Goal: Information Seeking & Learning: Compare options

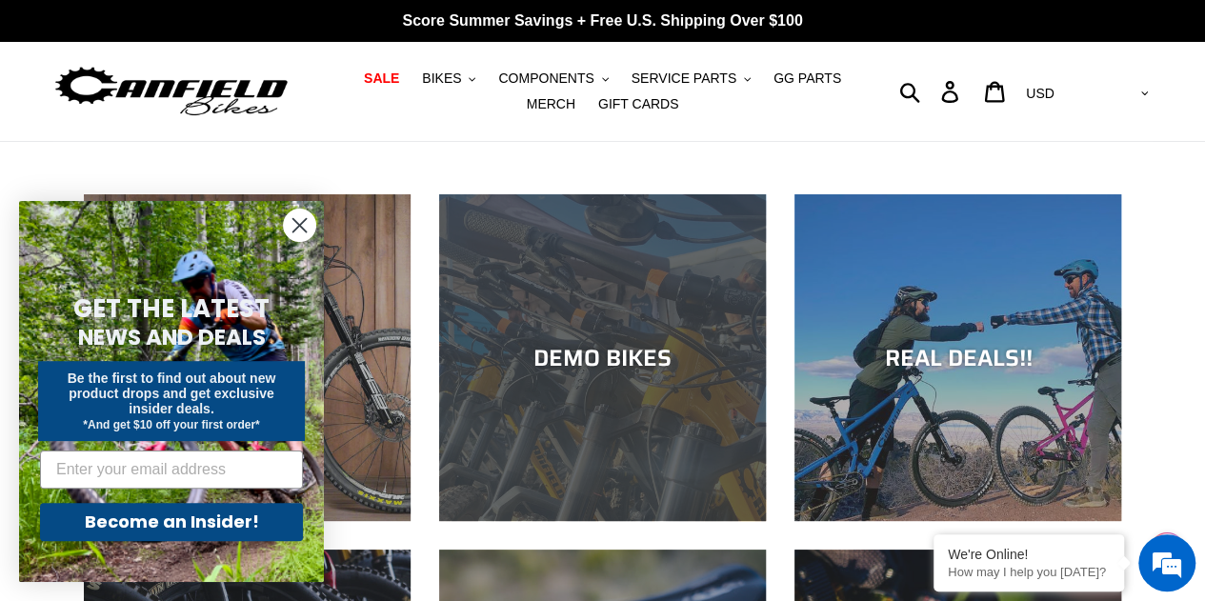
click at [583, 521] on div "DEMO BIKES" at bounding box center [602, 521] width 327 height 0
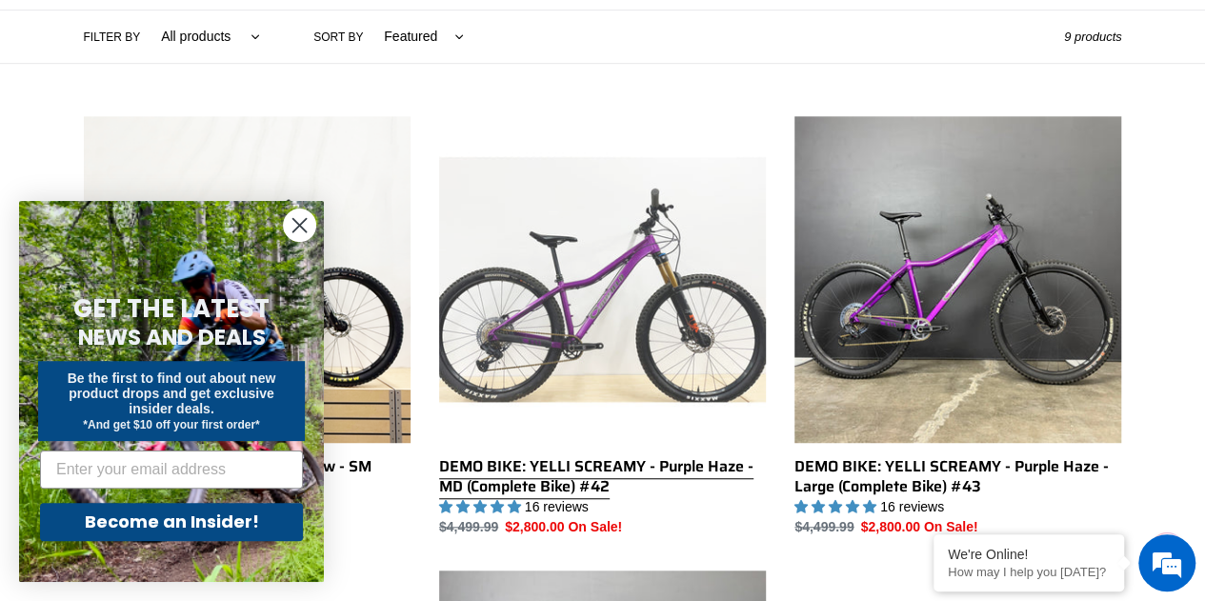
scroll to position [572, 0]
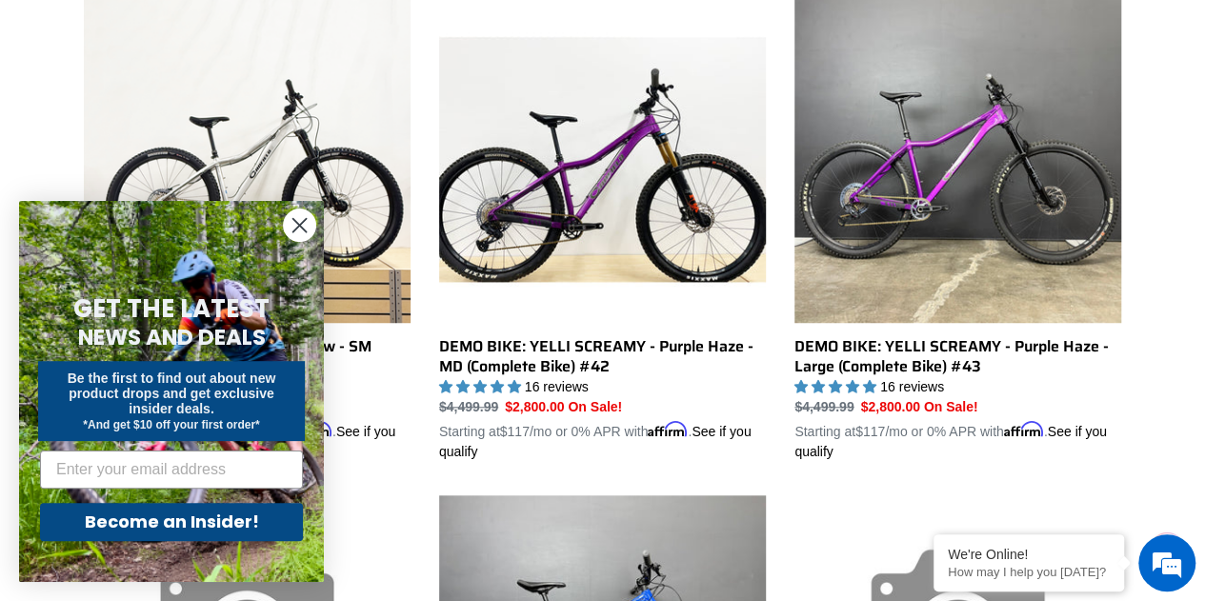
click at [303, 224] on circle "Close dialog" at bounding box center [299, 225] width 31 height 31
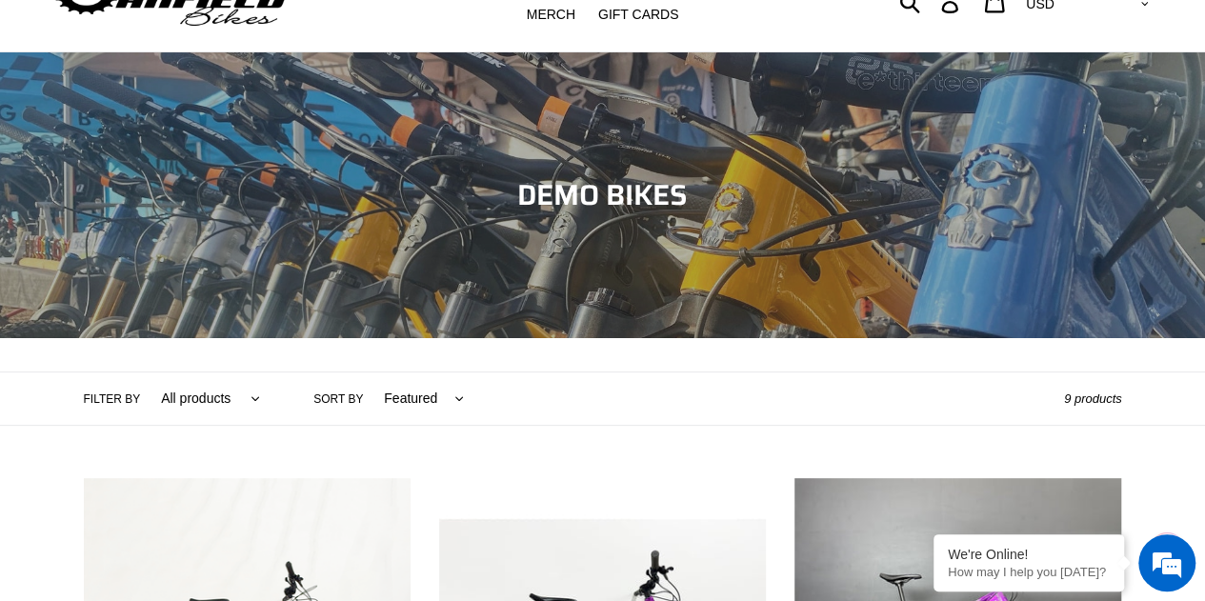
scroll to position [0, 0]
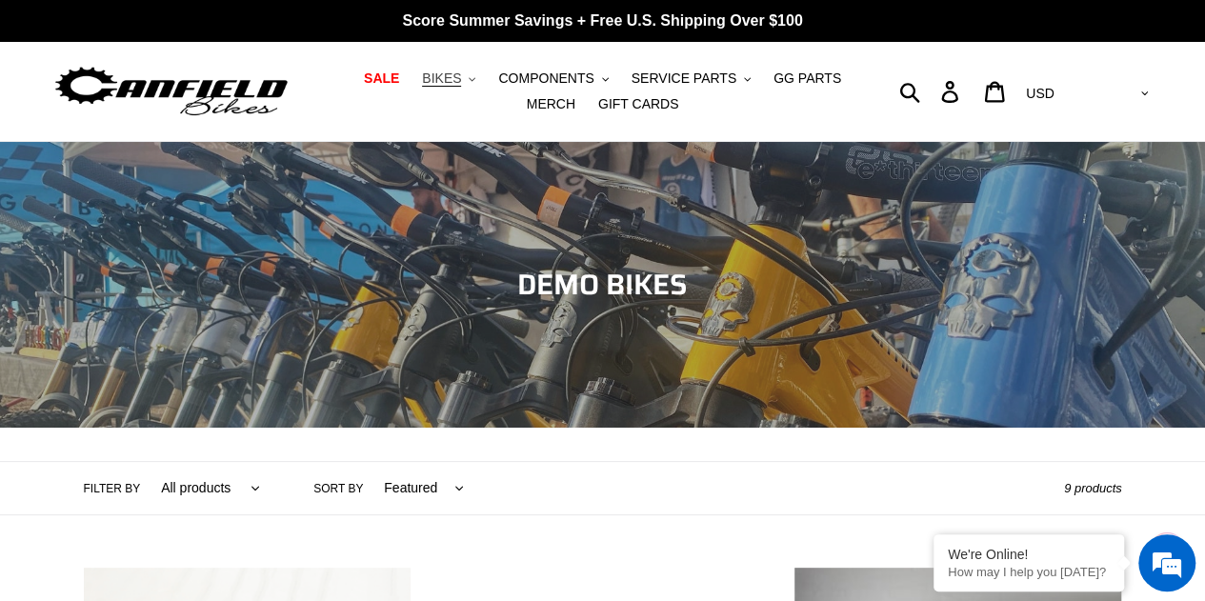
click at [439, 74] on button "BIKES .cls-1{fill:#231f20}" at bounding box center [449, 79] width 72 height 26
click at [381, 71] on span "SALE" at bounding box center [381, 79] width 35 height 16
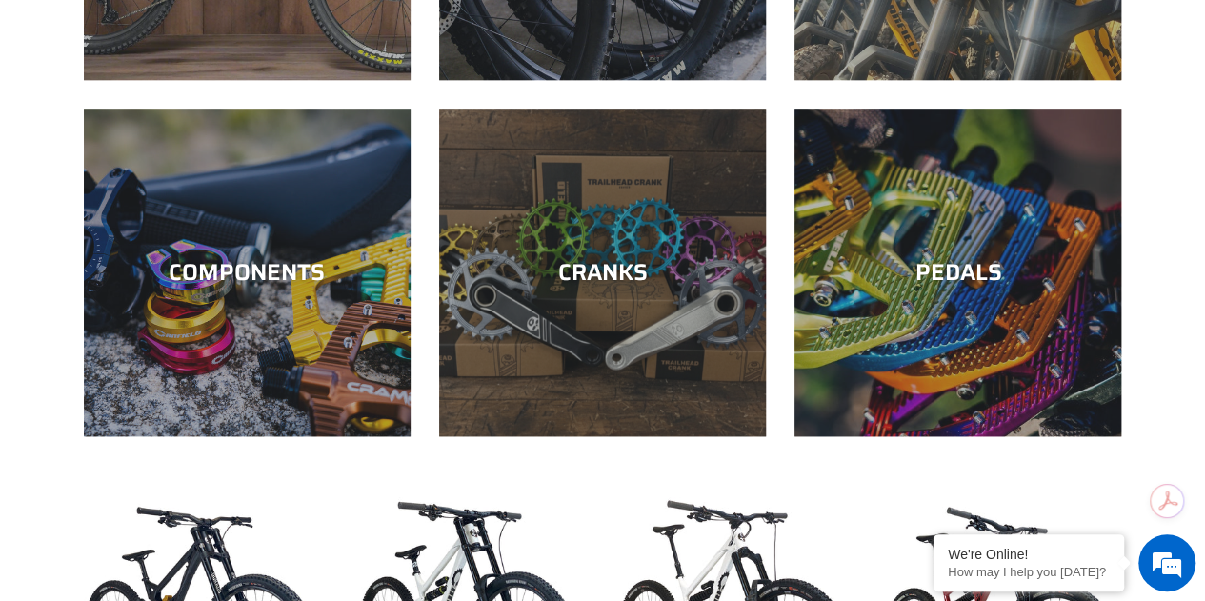
scroll to position [858, 0]
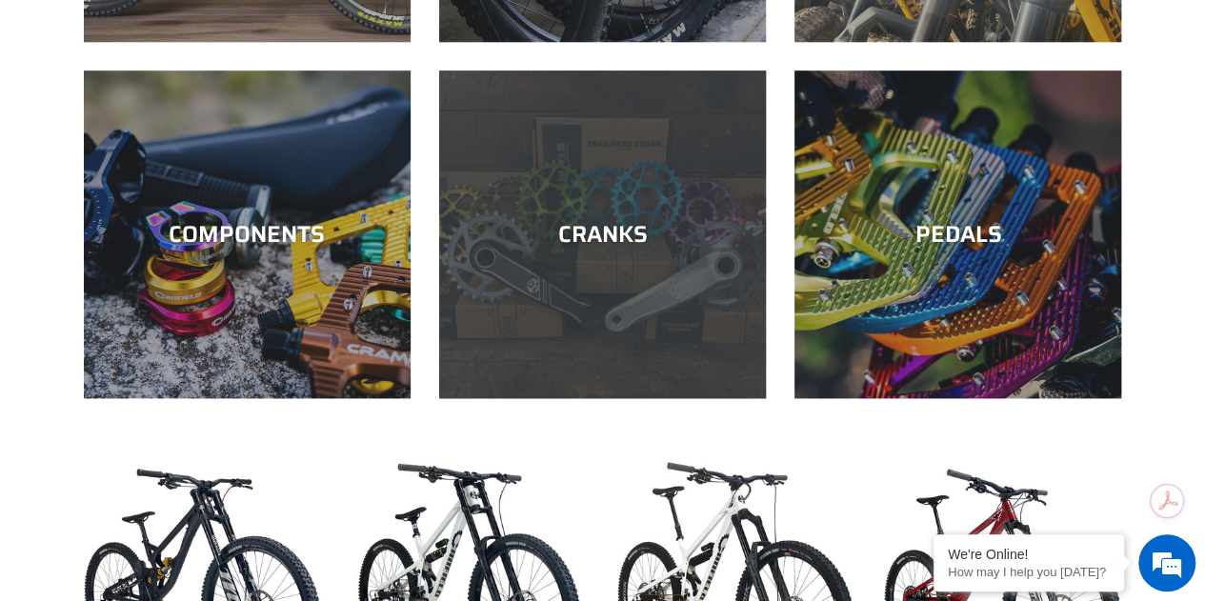
click at [589, 398] on div "CRANKS" at bounding box center [602, 398] width 327 height 0
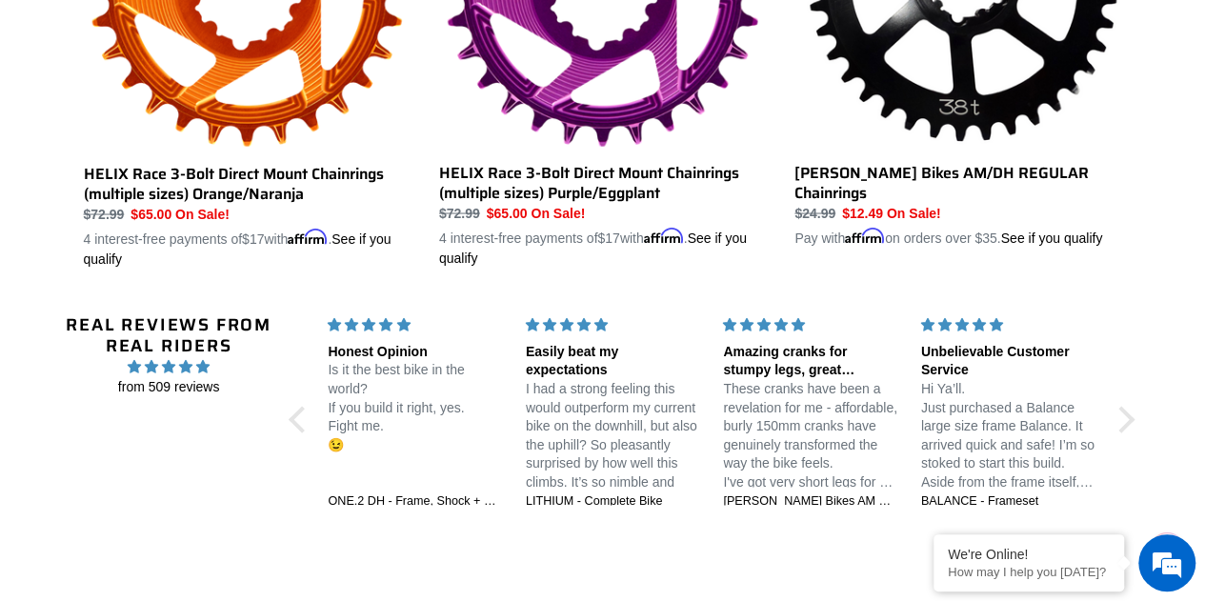
scroll to position [1715, 0]
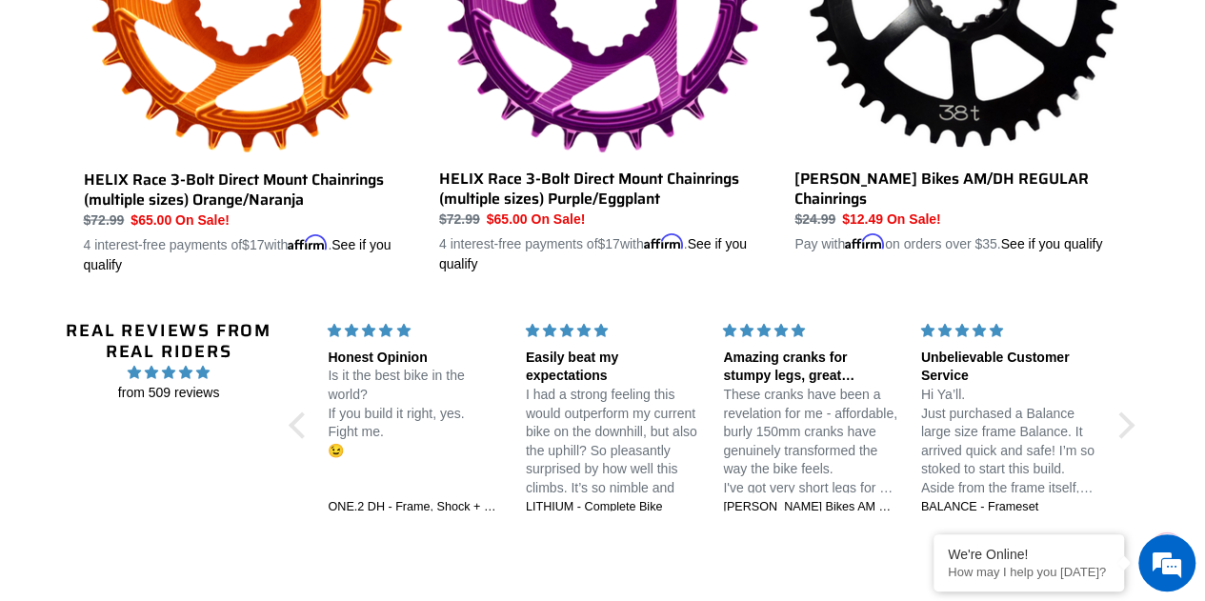
drag, startPoint x: 793, startPoint y: 360, endPoint x: 781, endPoint y: 354, distance: 12.8
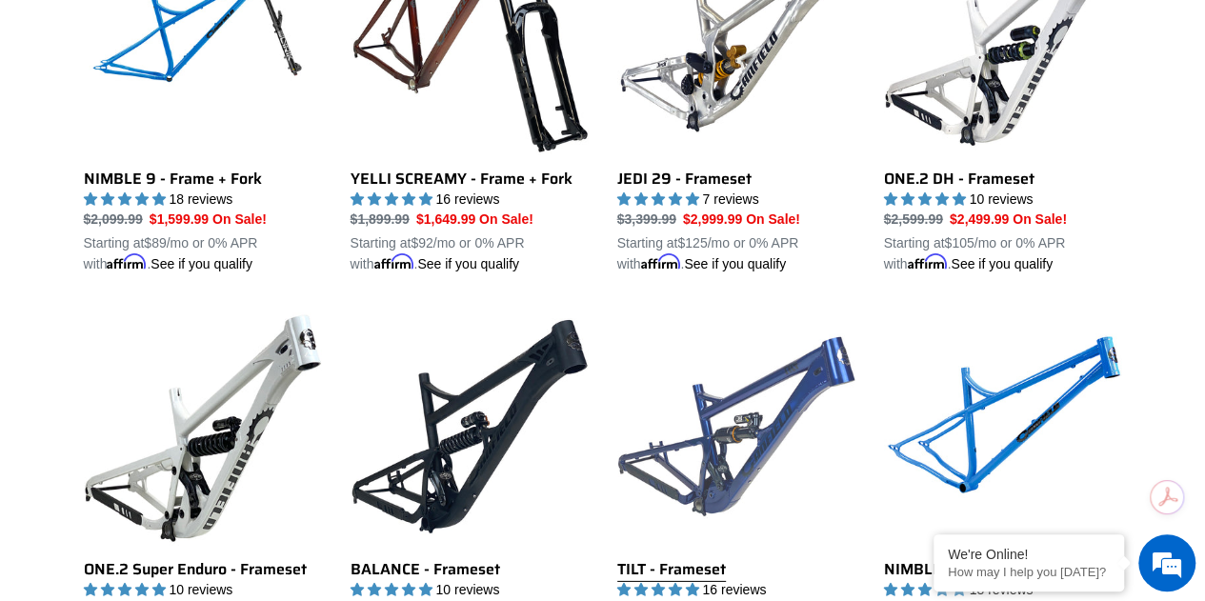
scroll to position [2573, 0]
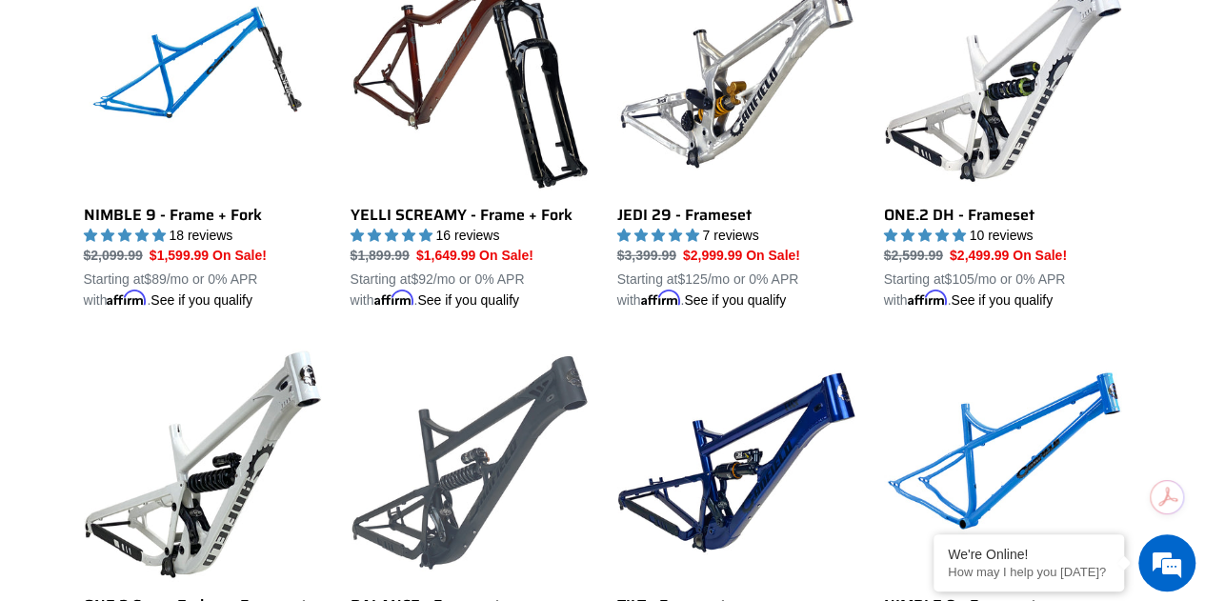
click at [482, 434] on link "BALANCE - Frameset" at bounding box center [470, 522] width 238 height 357
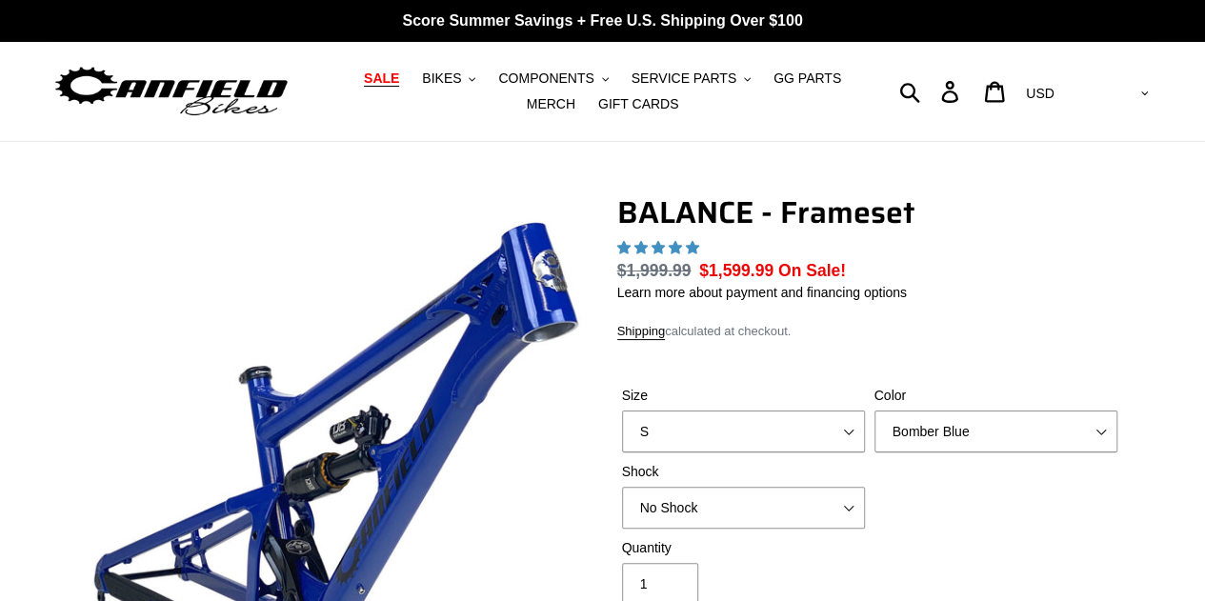
select select "highest-rating"
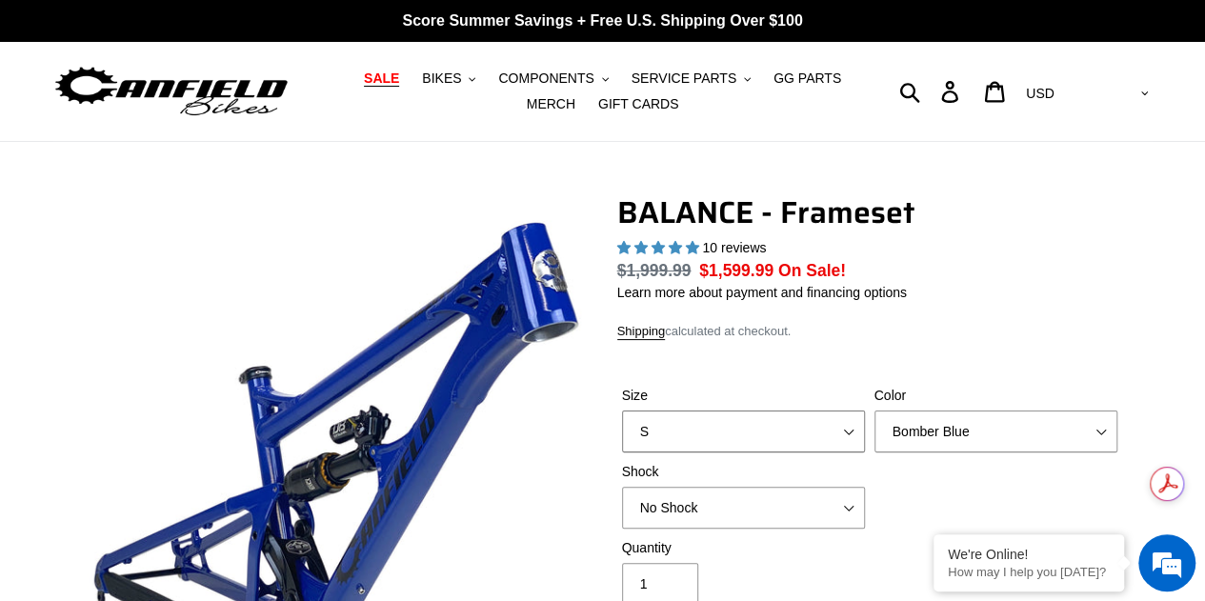
click at [767, 421] on select "S M L XL" at bounding box center [743, 432] width 243 height 42
select select "M"
click at [622, 411] on select "S M L XL" at bounding box center [743, 432] width 243 height 42
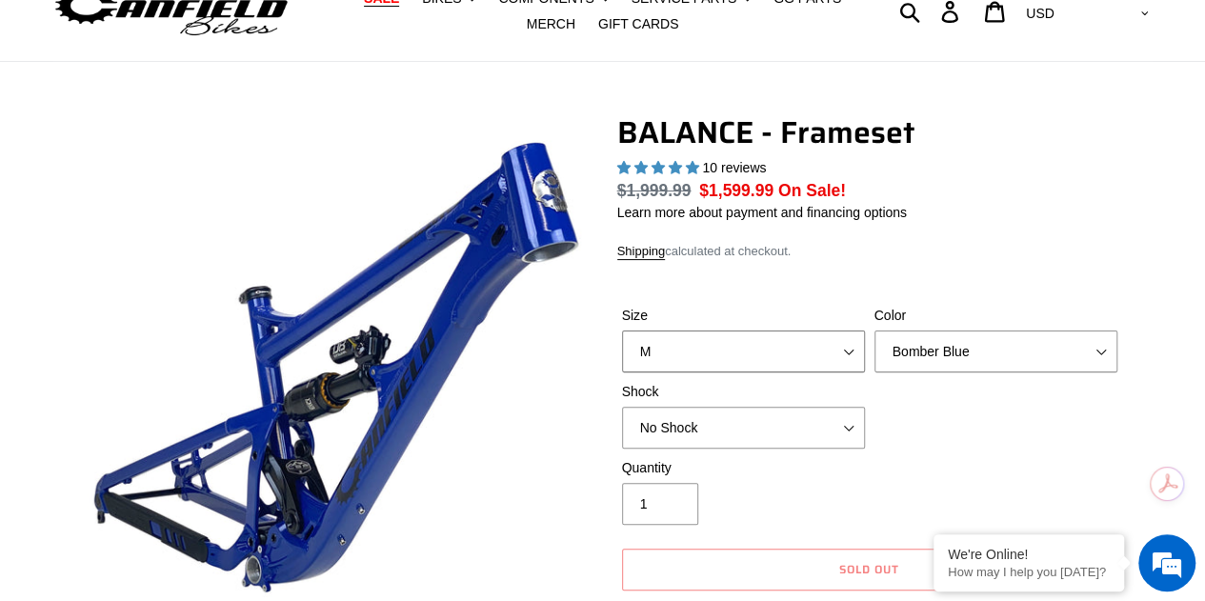
scroll to position [191, 0]
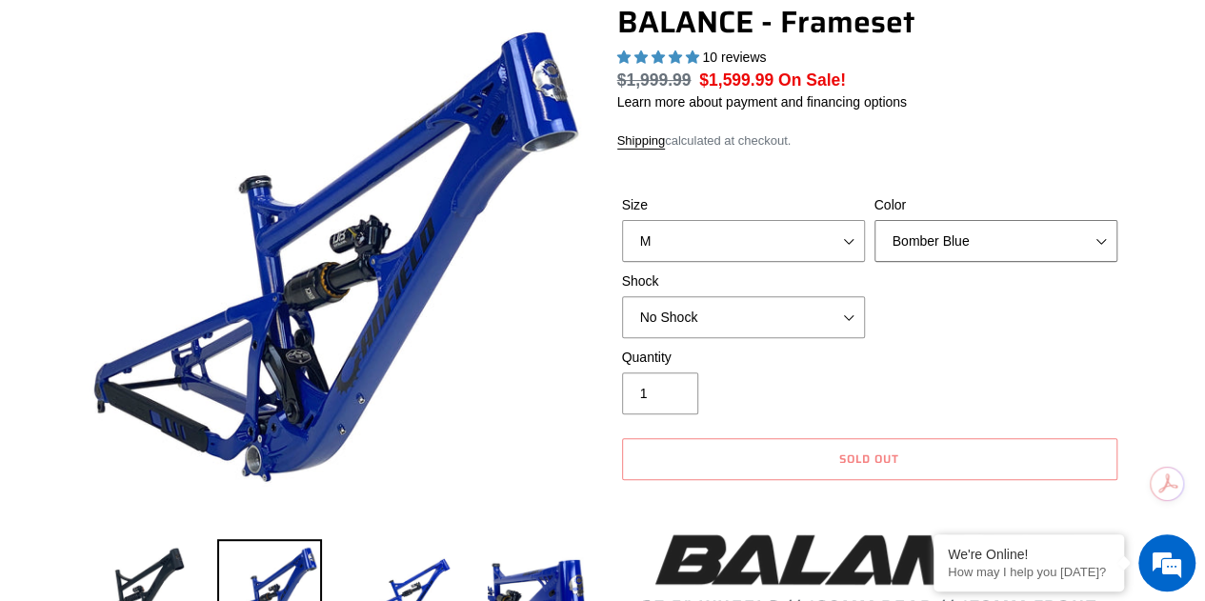
click at [895, 235] on select "Bomber Blue Goat's Blood Stealth Black" at bounding box center [996, 241] width 243 height 42
click at [875, 220] on select "Bomber Blue Goat's Blood Stealth Black" at bounding box center [996, 241] width 243 height 42
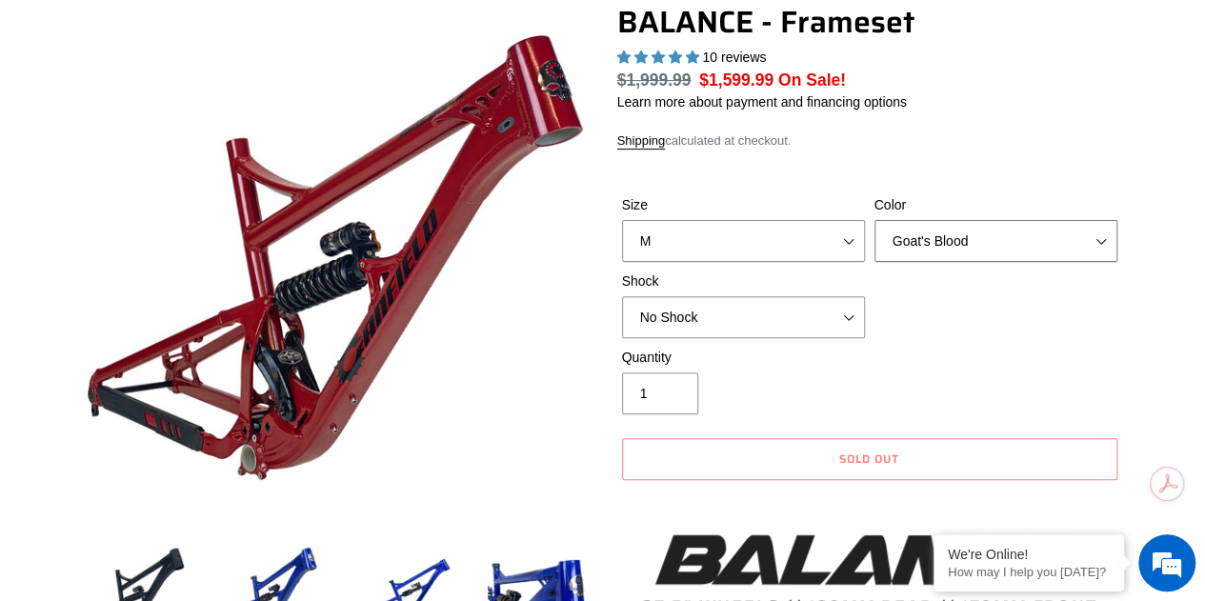
click at [931, 254] on select "Bomber Blue Goat's Blood Stealth Black" at bounding box center [996, 241] width 243 height 42
select select "Stealth Black"
click at [875, 220] on select "Bomber Blue Goat's Blood Stealth Black" at bounding box center [996, 241] width 243 height 42
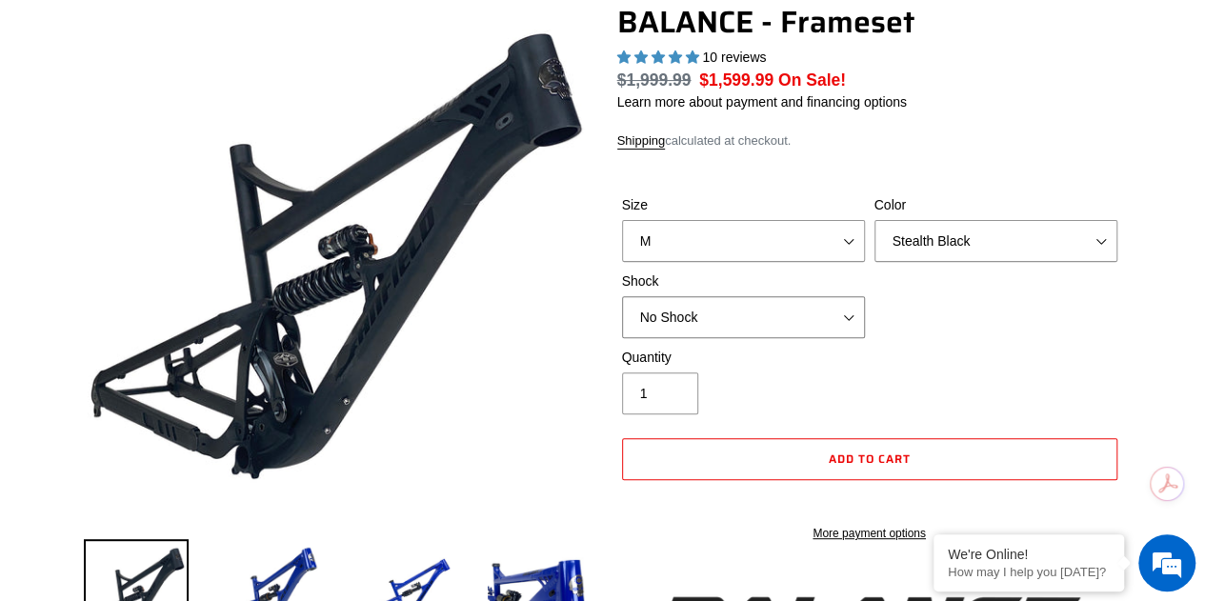
click at [680, 319] on select "No Shock Cane Creek Kitsuma Air Öhlins TTX2 Air EXT Storia V3-S" at bounding box center [743, 317] width 243 height 42
click at [622, 296] on select "No Shock Cane Creek Kitsuma Air Öhlins TTX2 Air EXT Storia V3-S" at bounding box center [743, 317] width 243 height 42
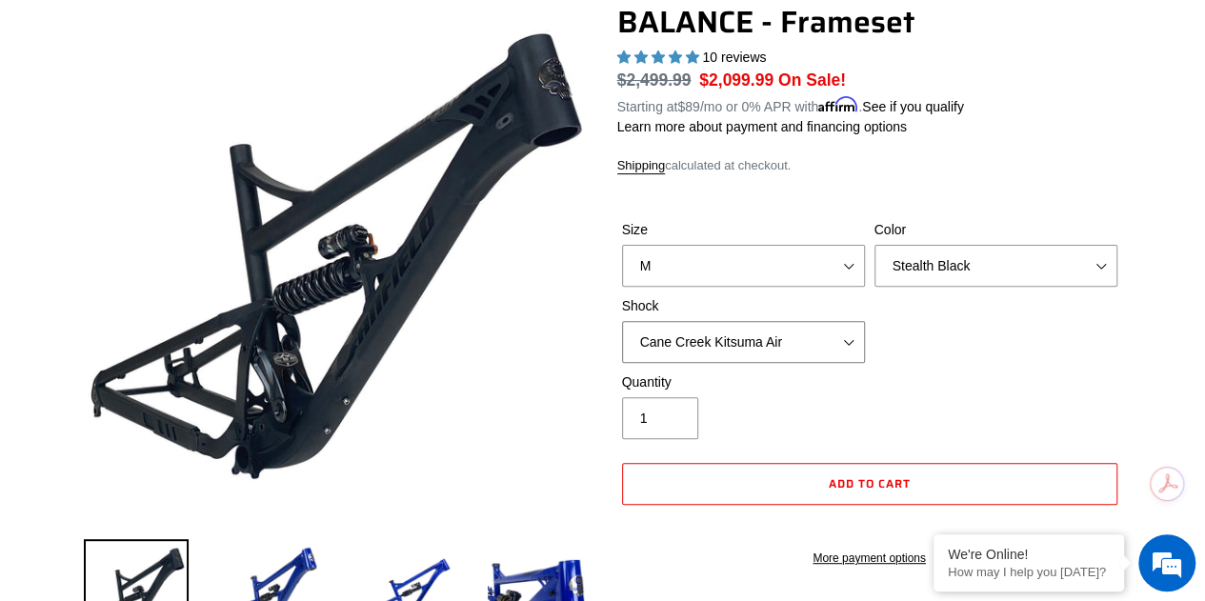
click at [698, 321] on select "No Shock Cane Creek Kitsuma Air Öhlins TTX2 Air EXT Storia V3-S" at bounding box center [743, 342] width 243 height 42
click at [622, 321] on select "No Shock Cane Creek Kitsuma Air Öhlins TTX2 Air EXT Storia V3-S" at bounding box center [743, 342] width 243 height 42
click at [704, 340] on select "No Shock Cane Creek Kitsuma Air Öhlins TTX2 Air EXT Storia V3-S" at bounding box center [743, 342] width 243 height 42
select select "EXT Storia V3-S"
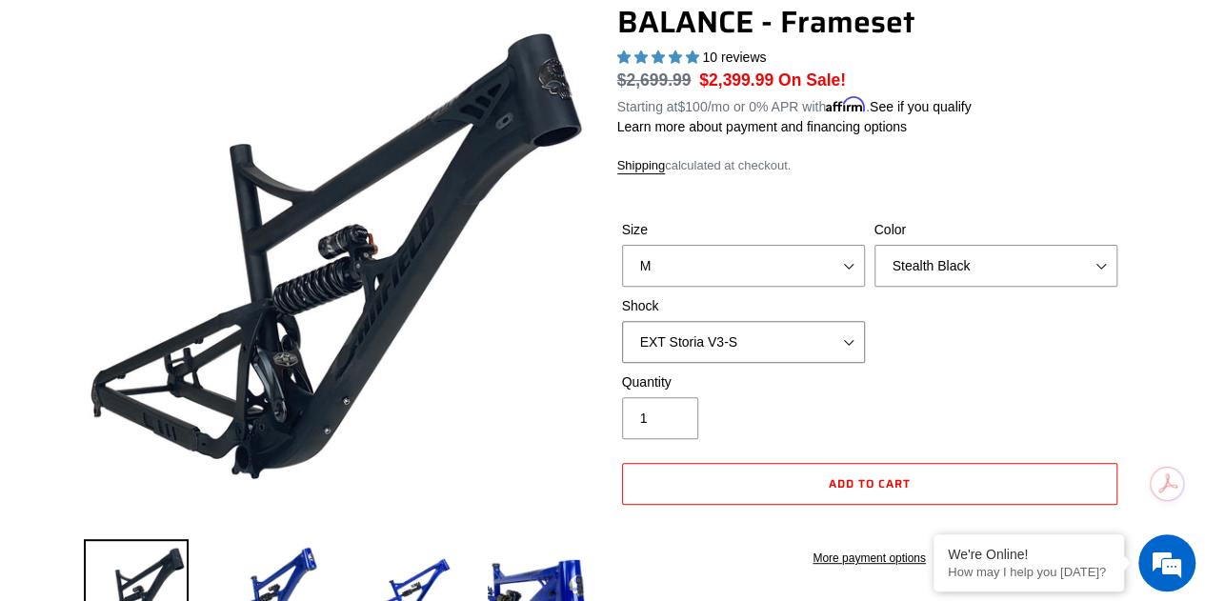
click at [622, 321] on select "No Shock Cane Creek Kitsuma Air Öhlins TTX2 Air EXT Storia V3-S" at bounding box center [743, 342] width 243 height 42
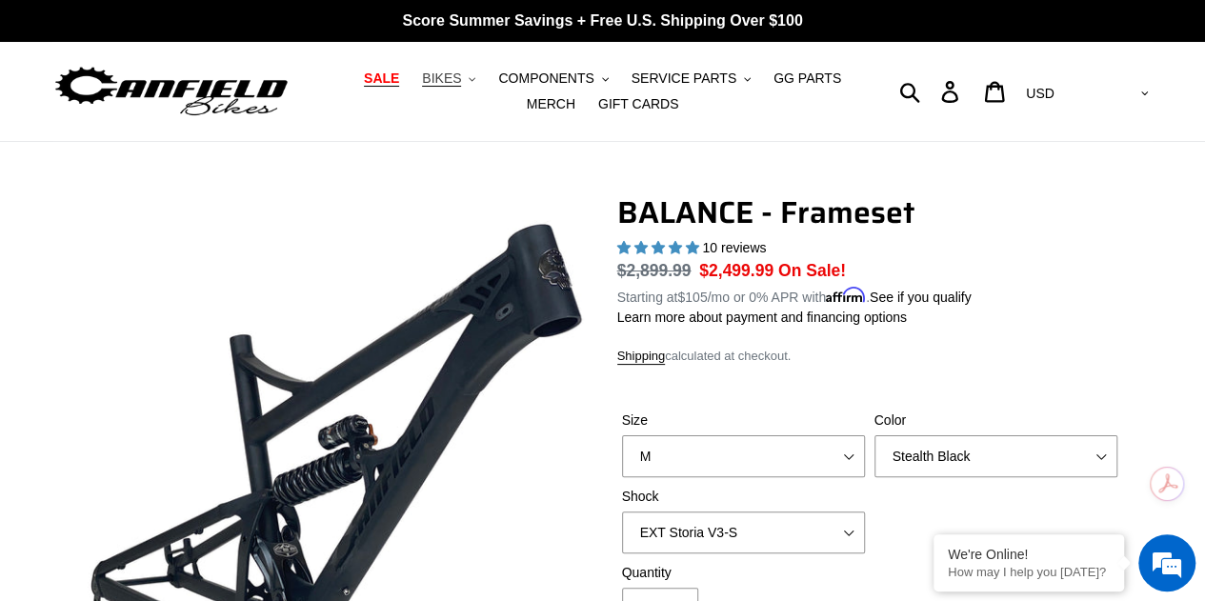
click at [448, 71] on button "BIKES .cls-1{fill:#231f20}" at bounding box center [449, 79] width 72 height 26
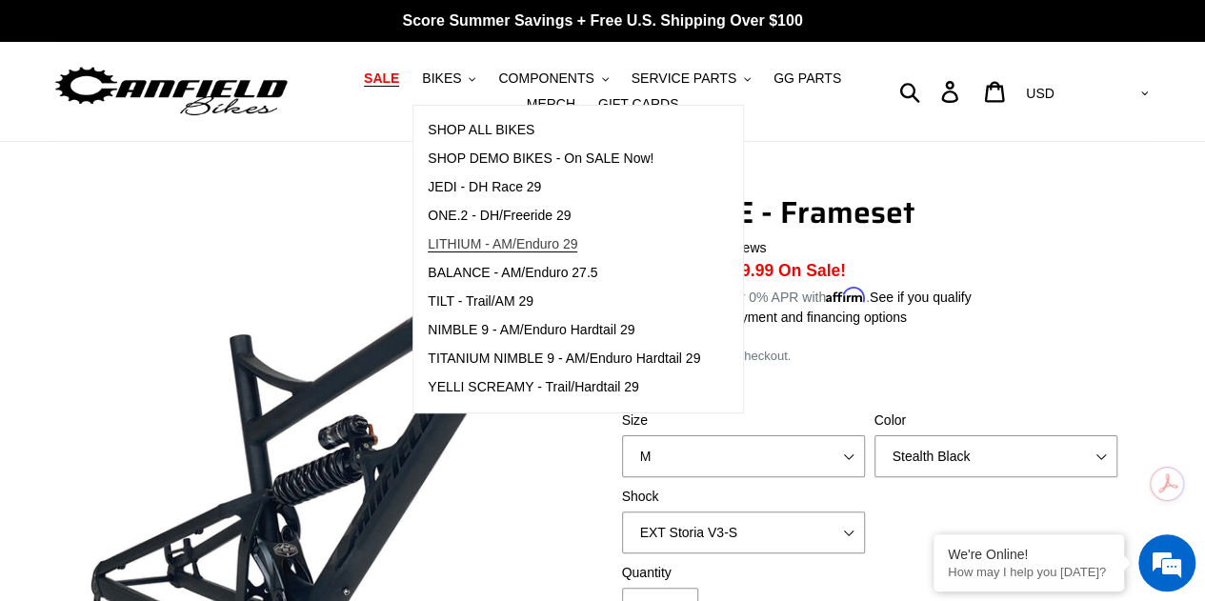
click at [461, 242] on span "LITHIUM - AM/Enduro 29" at bounding box center [503, 244] width 150 height 16
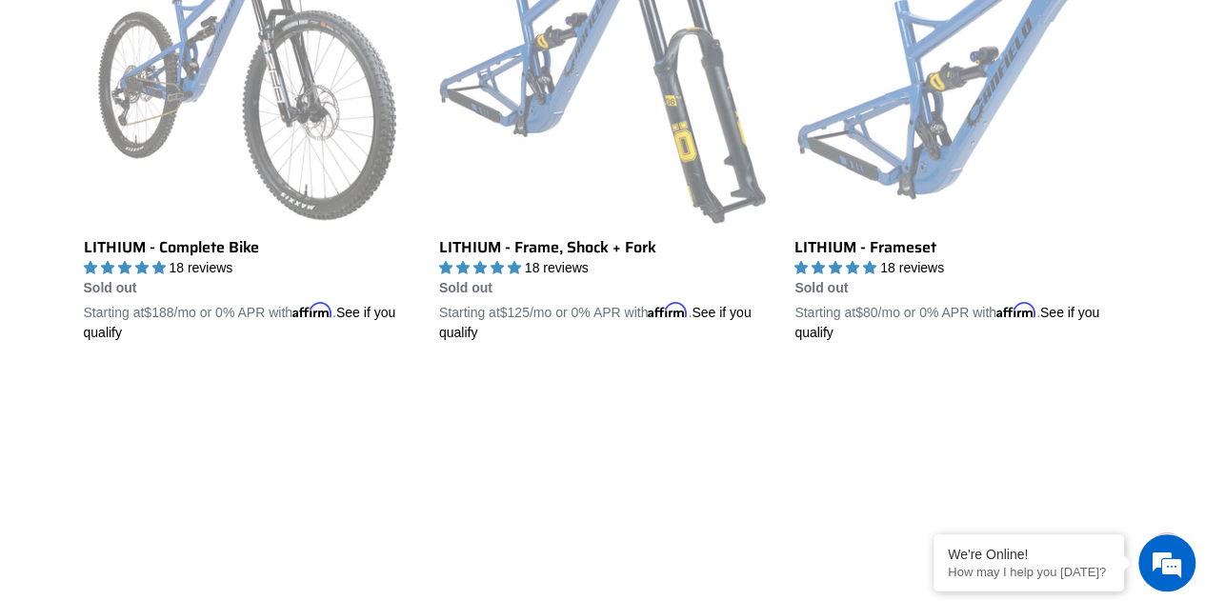
scroll to position [476, 0]
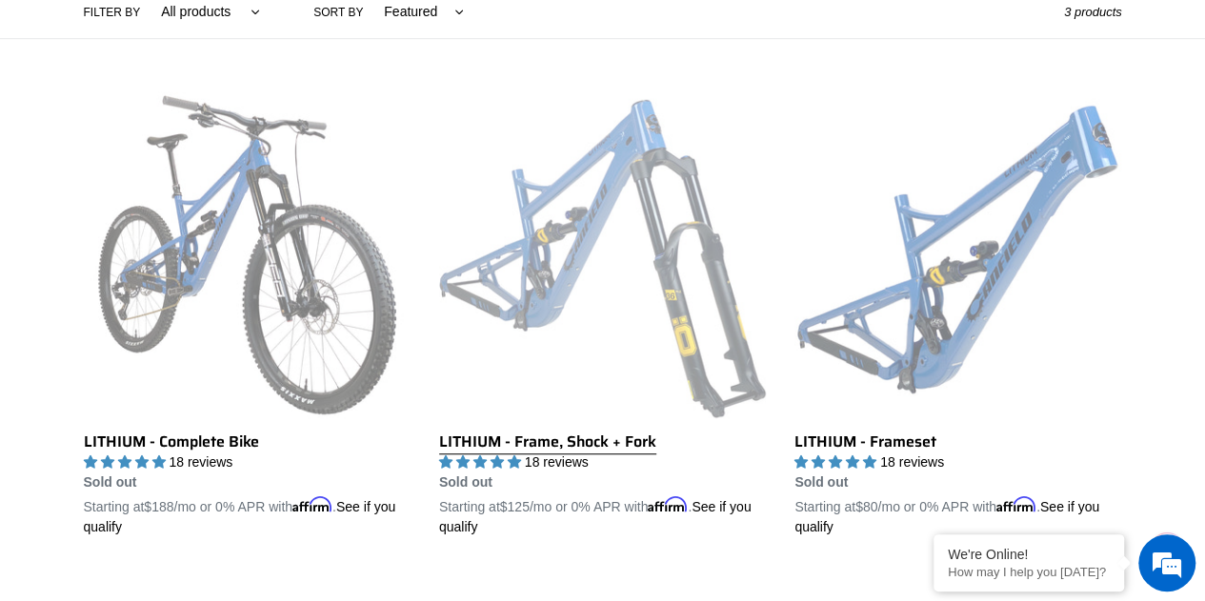
click at [561, 277] on link "LITHIUM - Frame, Shock + Fork" at bounding box center [602, 314] width 327 height 446
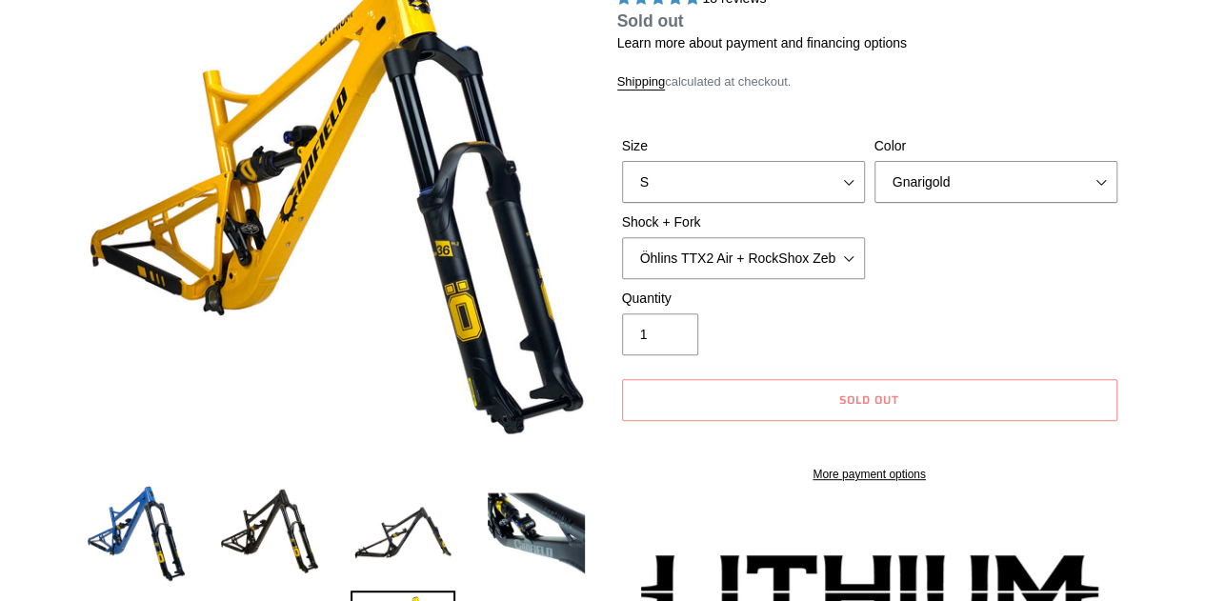
select select "highest-rating"
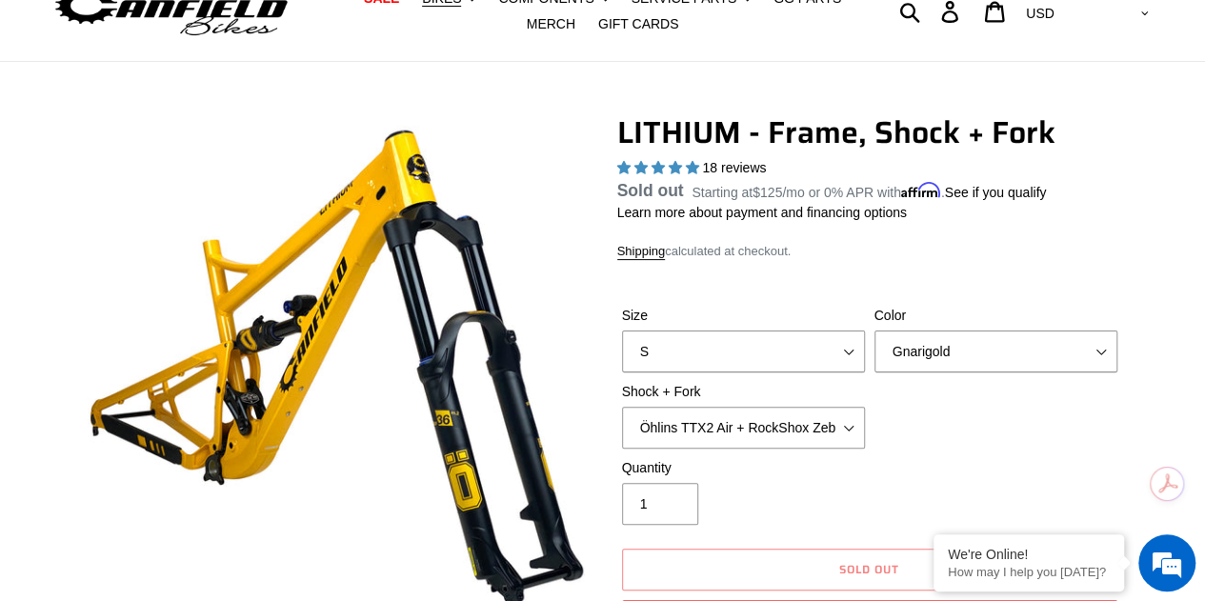
scroll to position [191, 0]
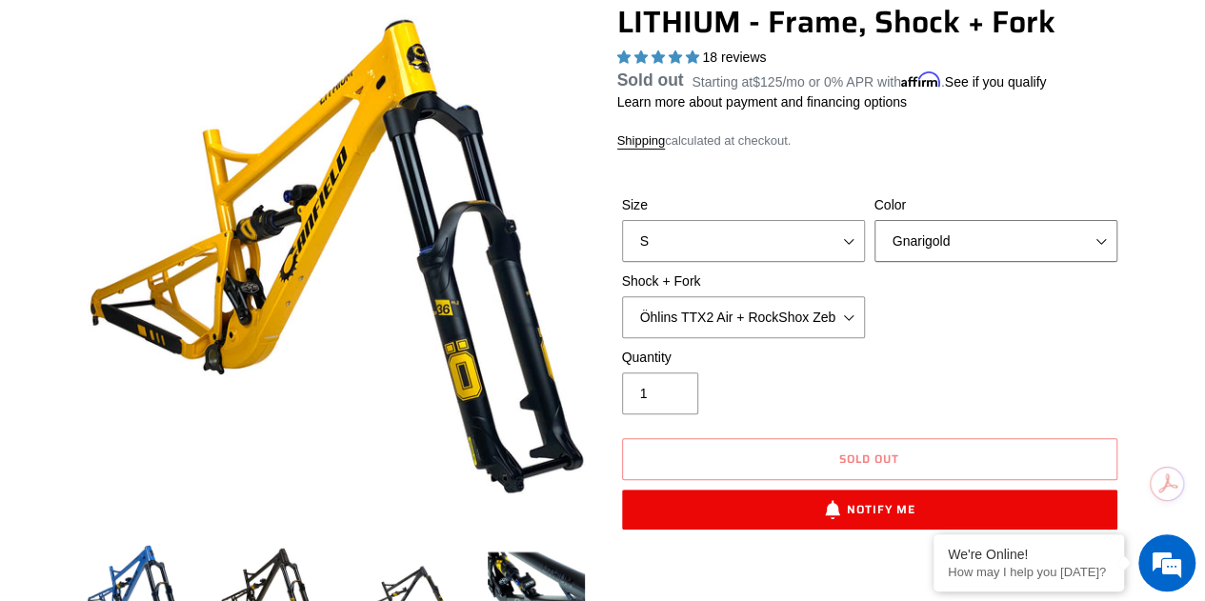
click at [915, 233] on select "Gnarigold Blue Velvet Stealth Black" at bounding box center [996, 241] width 243 height 42
select select "Stealth Black"
click at [875, 243] on select "Gnarigold Blue Velvet Stealth Black" at bounding box center [996, 241] width 243 height 42
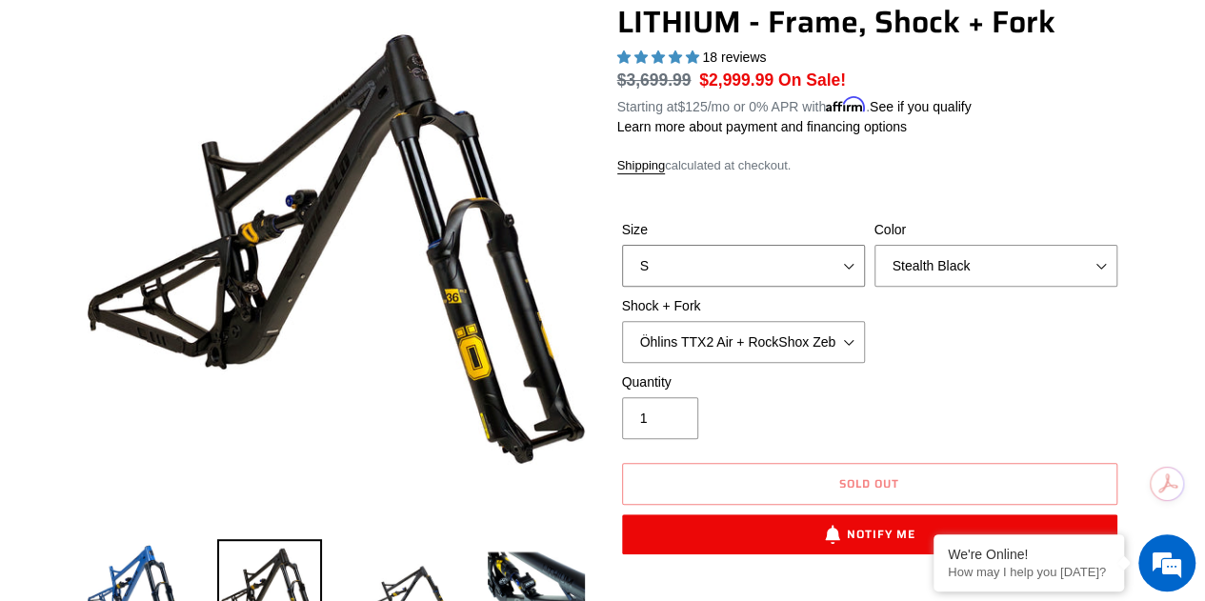
click at [709, 265] on select "S M L XL" at bounding box center [743, 266] width 243 height 42
select select "M"
click at [622, 245] on select "S M L XL" at bounding box center [743, 266] width 243 height 42
click at [673, 340] on select "Öhlins TTX2 Air + RockShox Zeb Ultimate 170mm Fox FLOAT X2 Factory + Fox 38 FLO…" at bounding box center [743, 342] width 243 height 42
select select "EXT Storia V3-S + EXT Era V2.1 170mm"
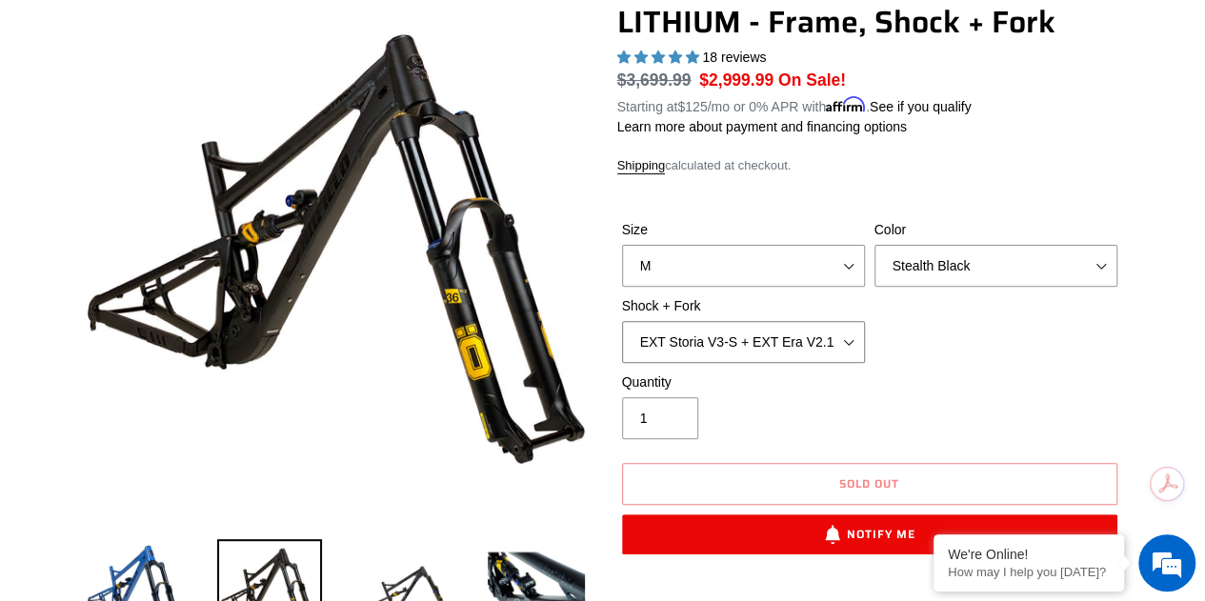
click at [622, 321] on select "Öhlins TTX2 Air + RockShox Zeb Ultimate 170mm Fox FLOAT X2 Factory + Fox 38 FLO…" at bounding box center [743, 342] width 243 height 42
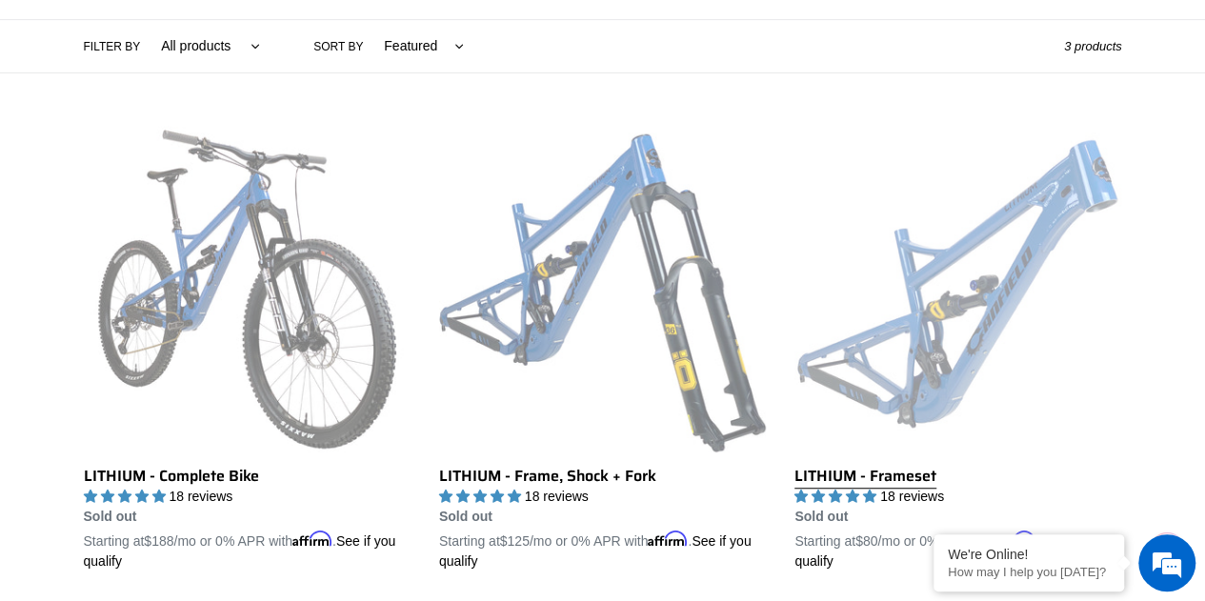
scroll to position [191, 0]
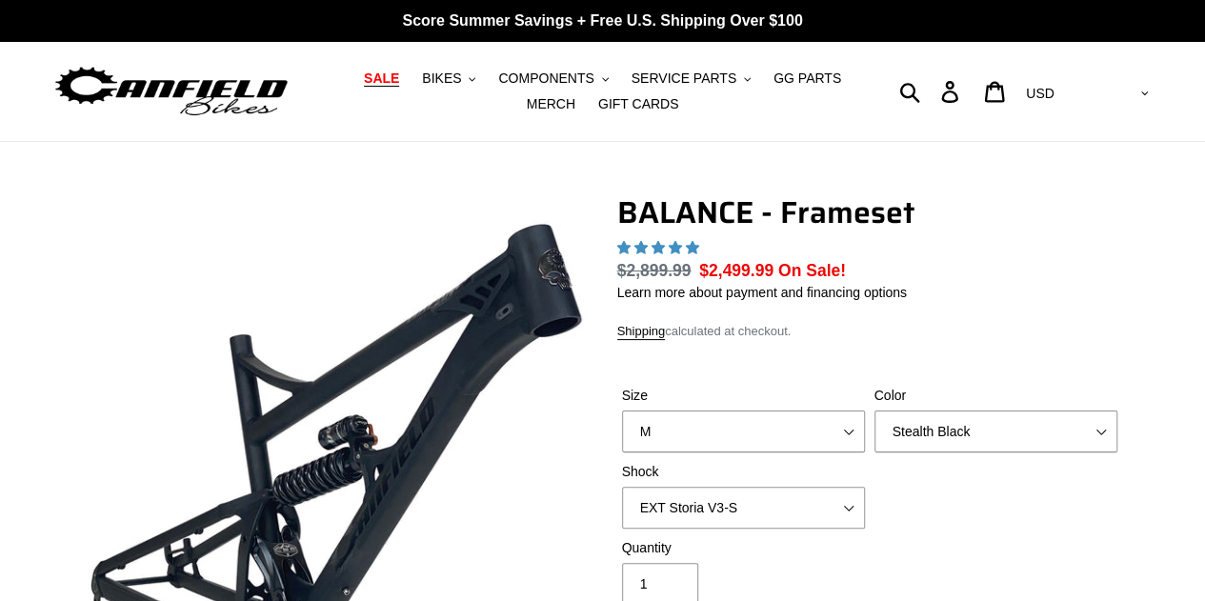
select select "highest-rating"
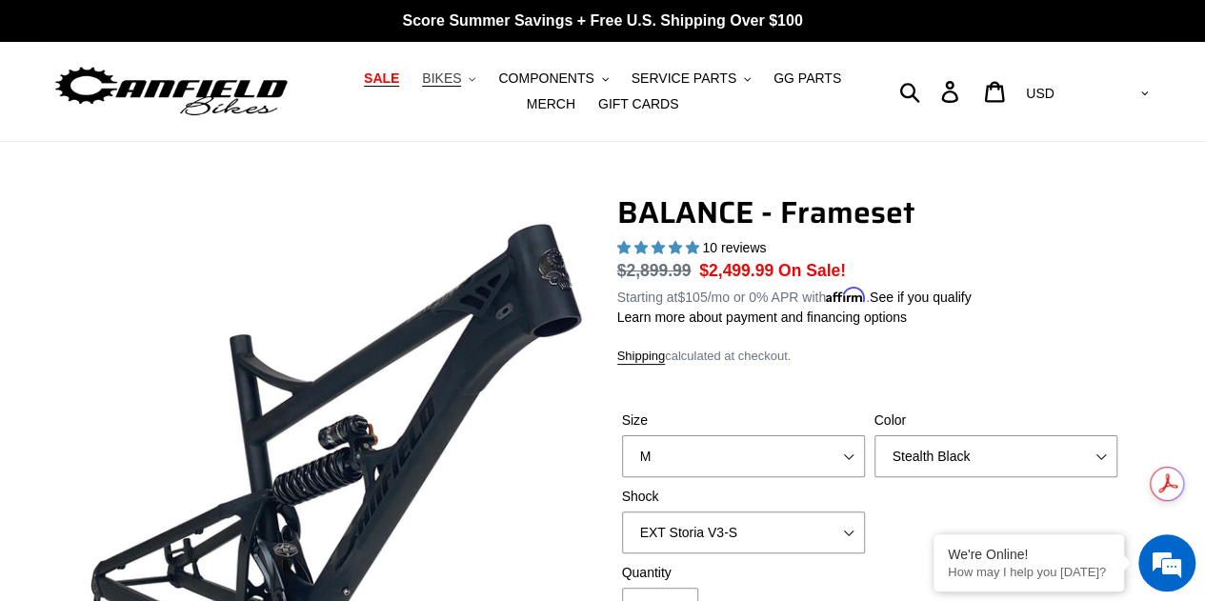
click at [436, 81] on span "BIKES" at bounding box center [441, 79] width 39 height 16
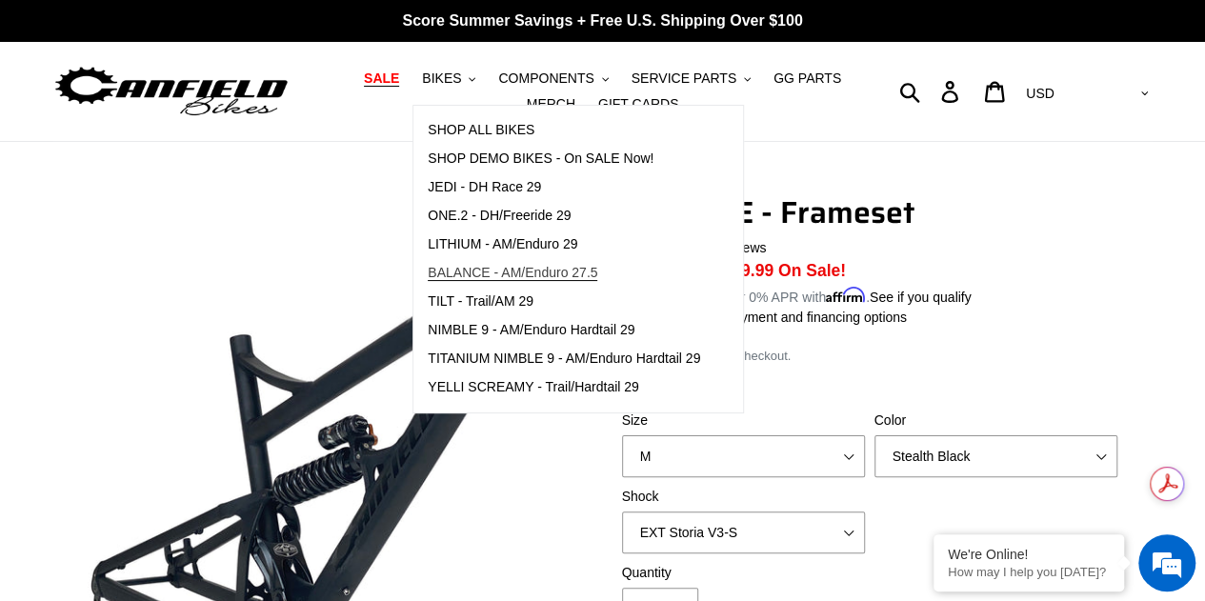
click at [414, 274] on link "BALANCE - AM/Enduro 27.5" at bounding box center [564, 273] width 301 height 29
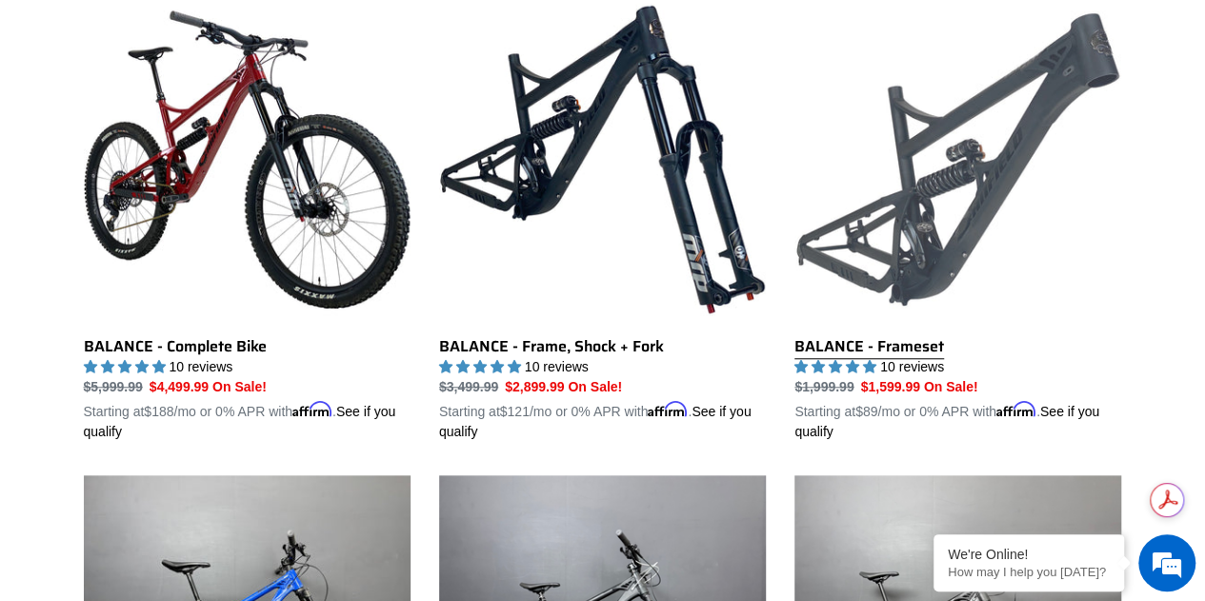
click at [907, 216] on link "BALANCE - Frameset" at bounding box center [958, 219] width 327 height 446
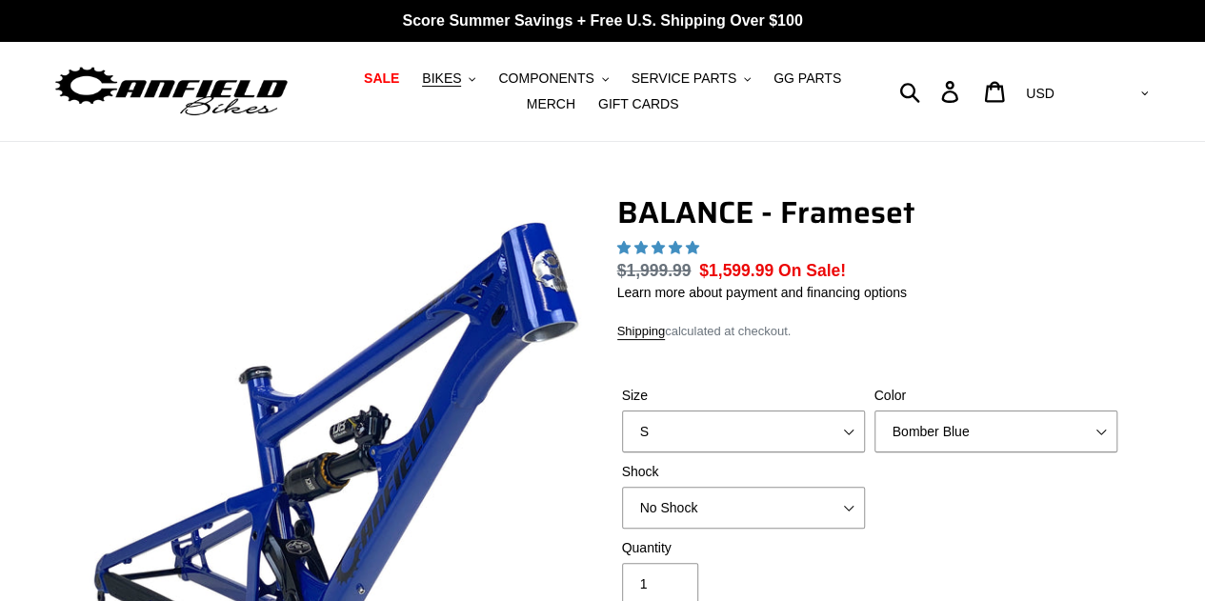
select select "highest-rating"
